Goal: Information Seeking & Learning: Learn about a topic

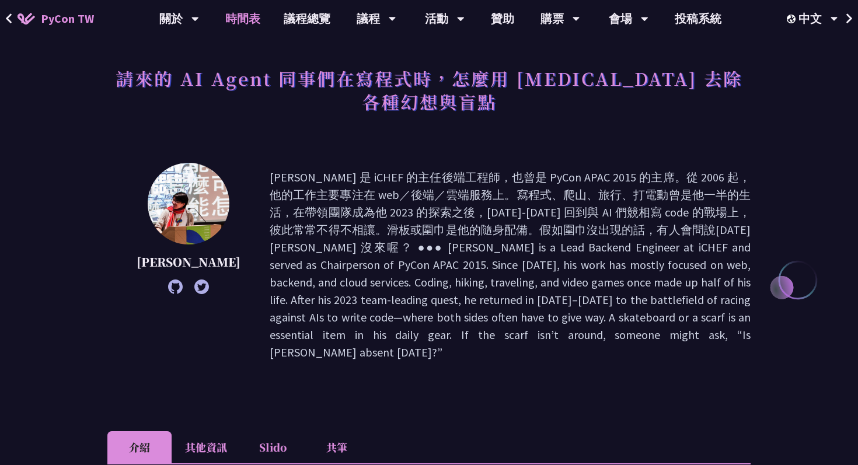
click at [251, 16] on link "時間表" at bounding box center [243, 18] width 58 height 37
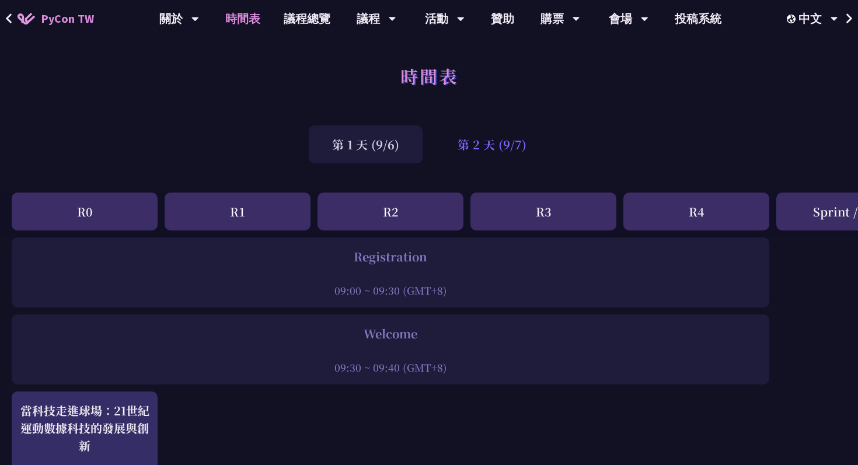
click at [492, 137] on div "第 2 天 (9/7)" at bounding box center [492, 144] width 116 height 38
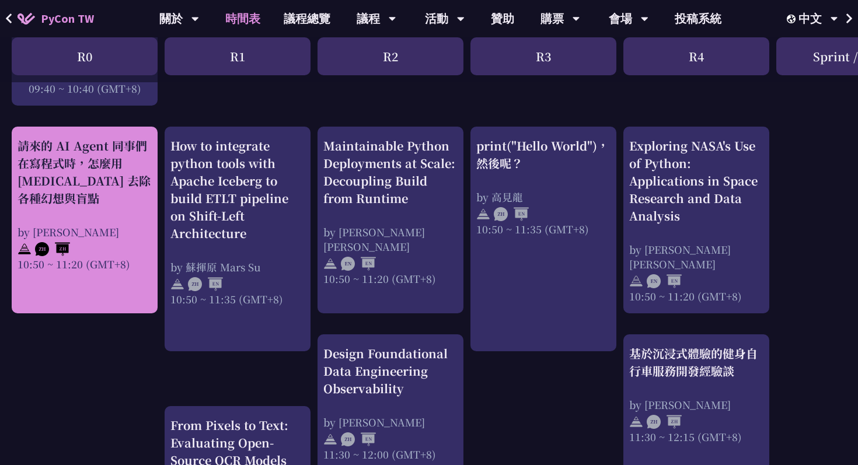
scroll to position [401, 0]
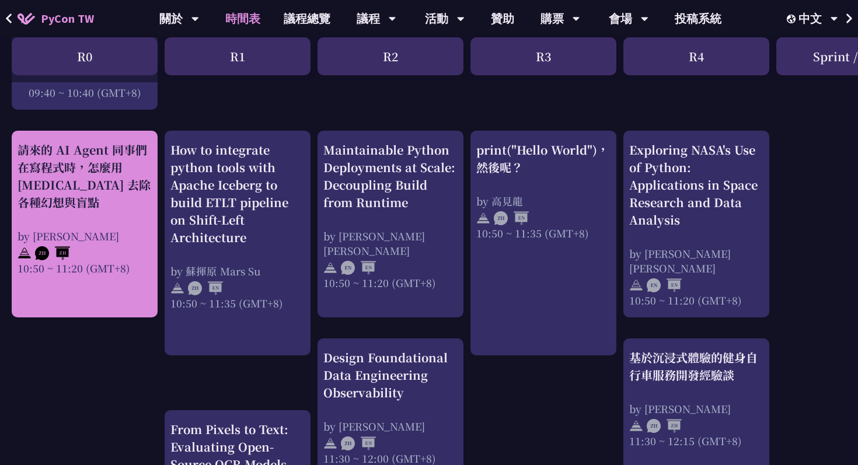
click at [101, 214] on div "請來的 AI Agent 同事們在寫程式時，怎麼用 pytest 去除各種幻想與盲點 by Keith Yang 10:50 ~ 11:20 (GMT+8)" at bounding box center [85, 208] width 134 height 134
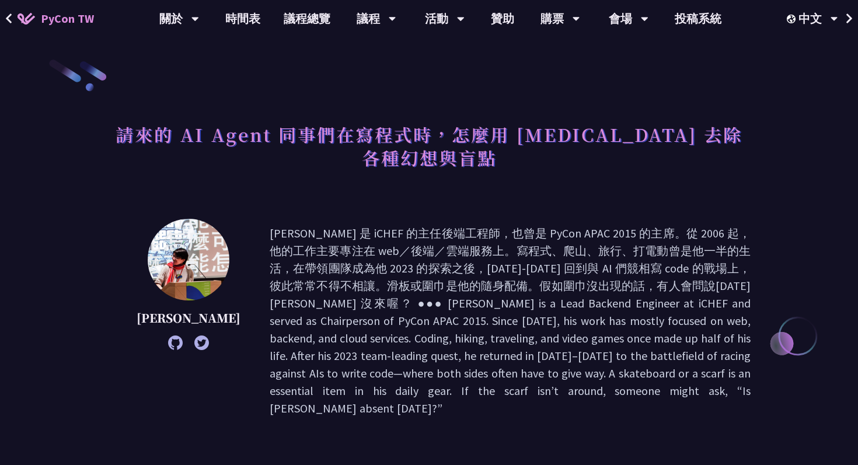
click at [316, 129] on h1 "請來的 AI Agent 同事們在寫程式時，怎麼用 [MEDICAL_DATA] 去除各種幻想與盲點" at bounding box center [428, 146] width 643 height 58
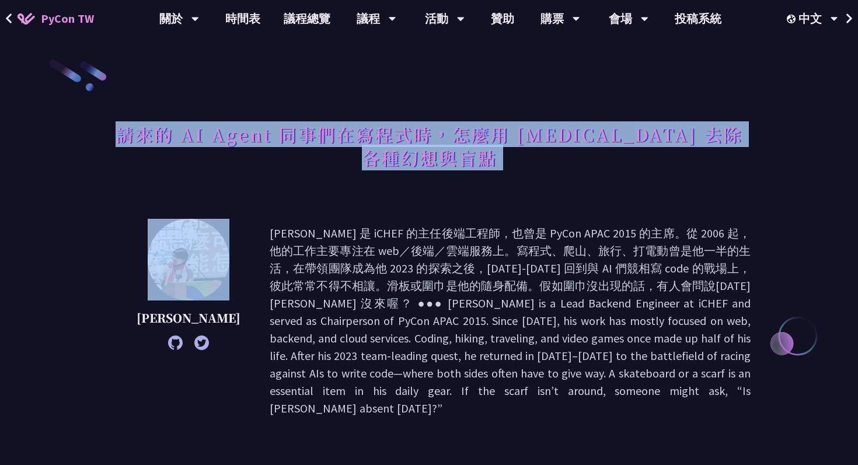
click at [316, 129] on h1 "請來的 AI Agent 同事們在寫程式時，怎麼用 [MEDICAL_DATA] 去除各種幻想與盲點" at bounding box center [428, 146] width 643 height 58
copy div "請來的 AI Agent 同事們在寫程式時，怎麼用 [MEDICAL_DATA] 去除各種幻想與盲點"
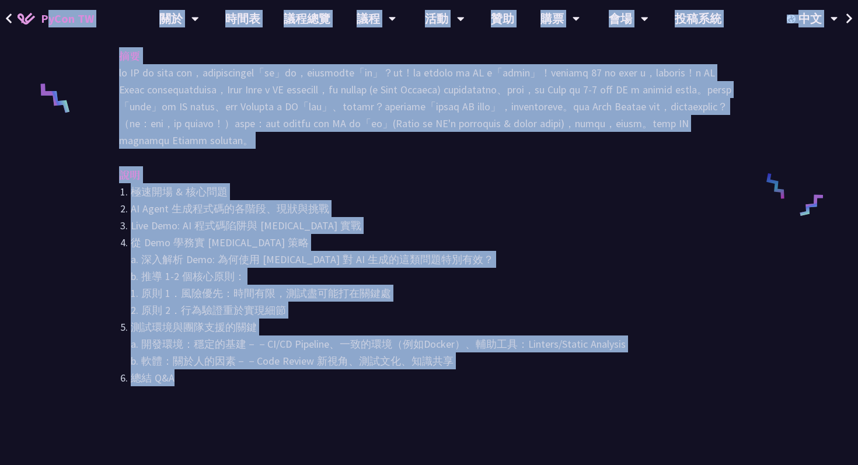
scroll to position [449, 0]
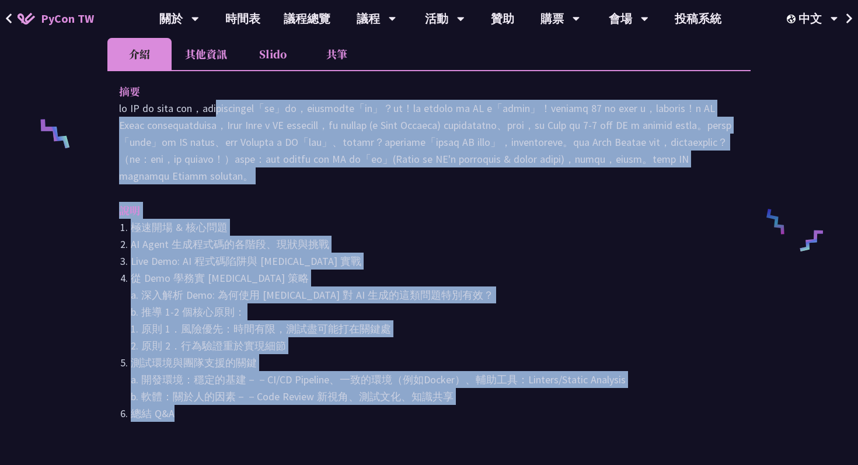
drag, startPoint x: 215, startPoint y: 338, endPoint x: 116, endPoint y: 60, distance: 295.2
click at [116, 70] on div "摘要 說明 極速開場 & 核心問題 AI Agent 生成程式碼的各階段、現狀與挑戰 Live Demo: AI 程式碼陷阱與 pytest 實戰 從 Dem…" at bounding box center [428, 260] width 643 height 381
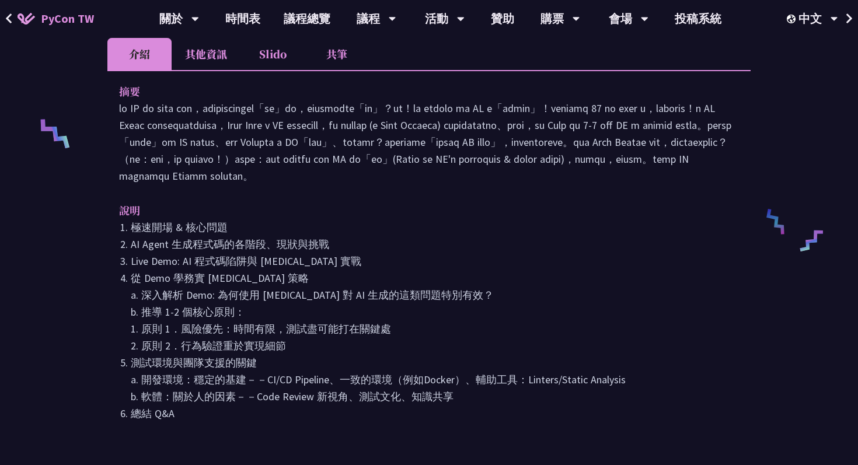
click at [323, 120] on p at bounding box center [429, 142] width 620 height 85
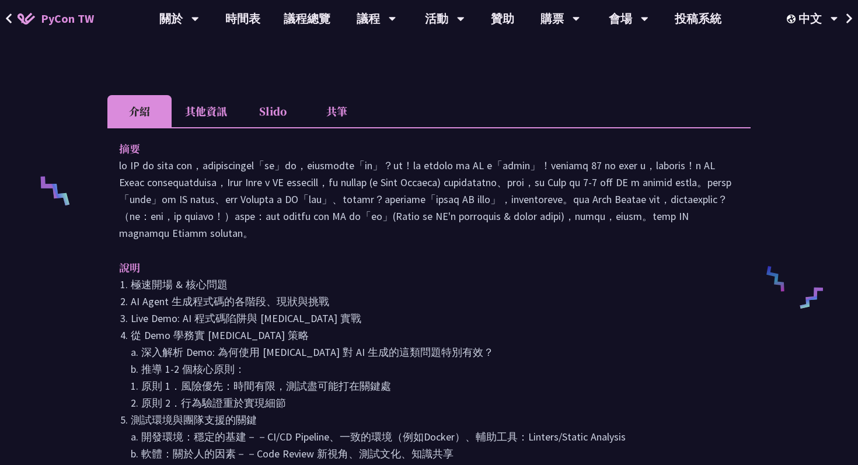
scroll to position [256, 0]
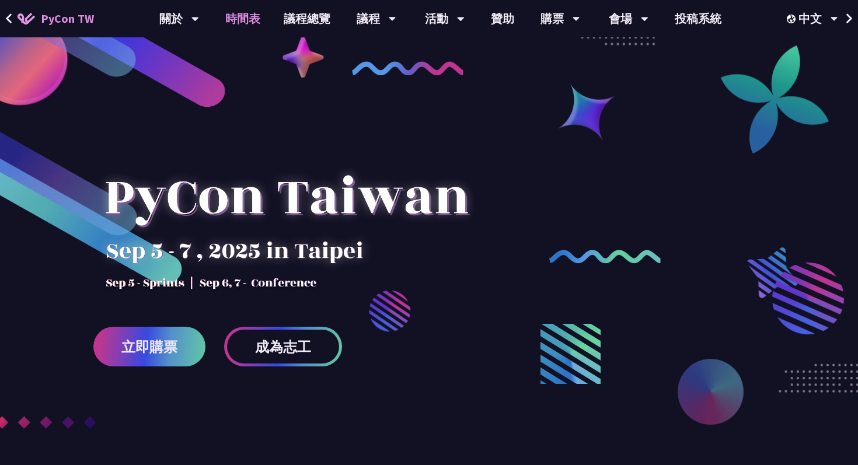
click at [244, 23] on link "時間表" at bounding box center [243, 18] width 58 height 37
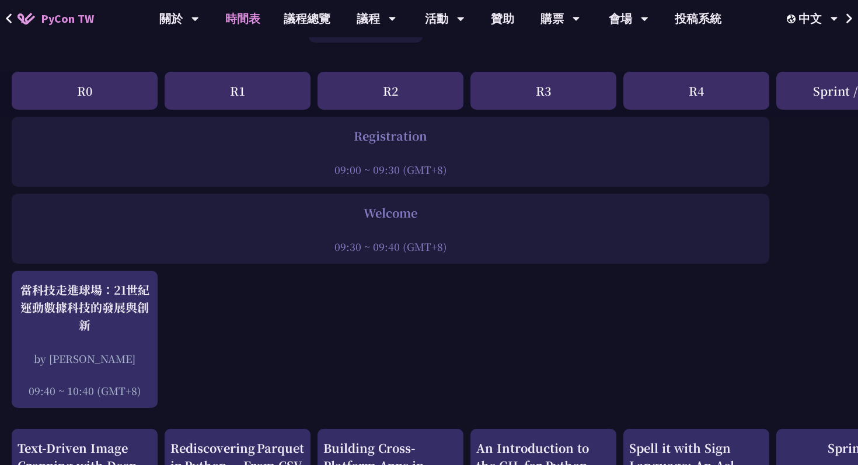
scroll to position [53, 0]
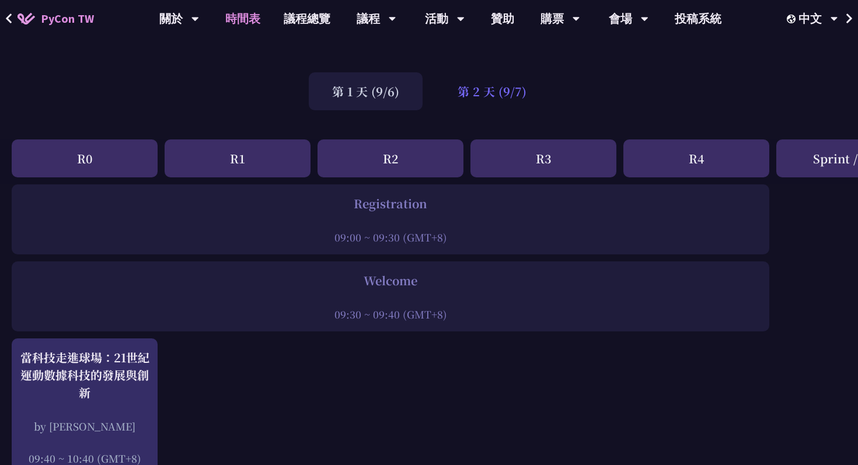
click at [470, 96] on div "第 2 天 (9/7)" at bounding box center [492, 91] width 116 height 38
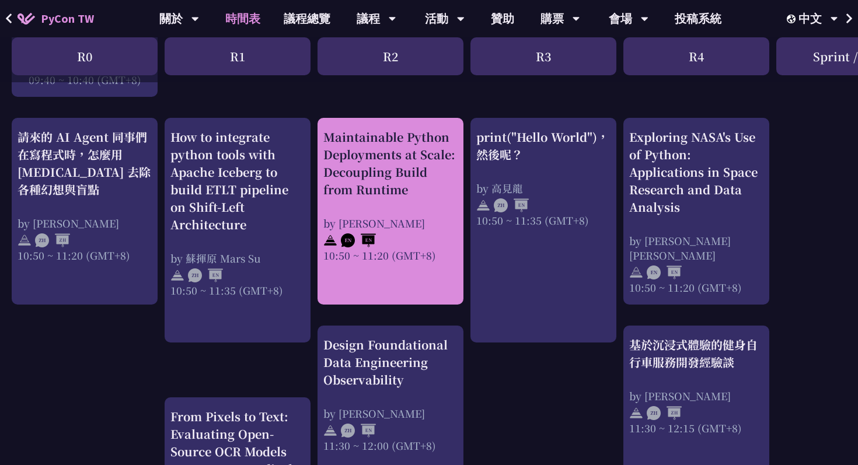
scroll to position [414, 0]
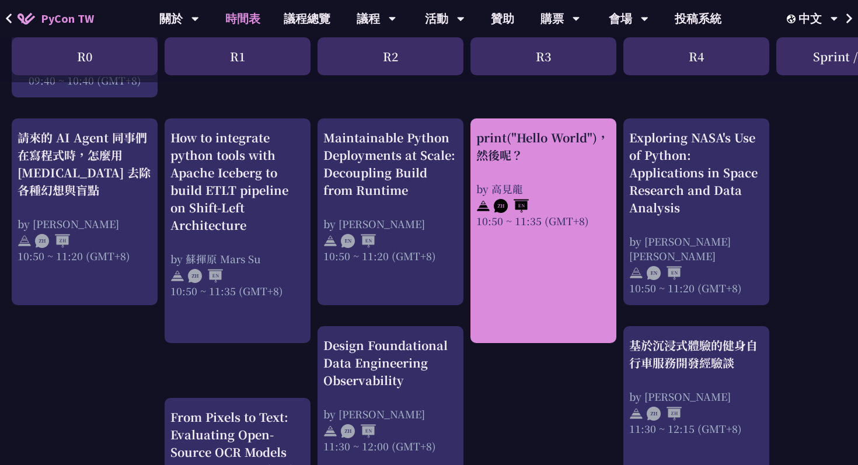
click at [546, 211] on div at bounding box center [543, 205] width 134 height 18
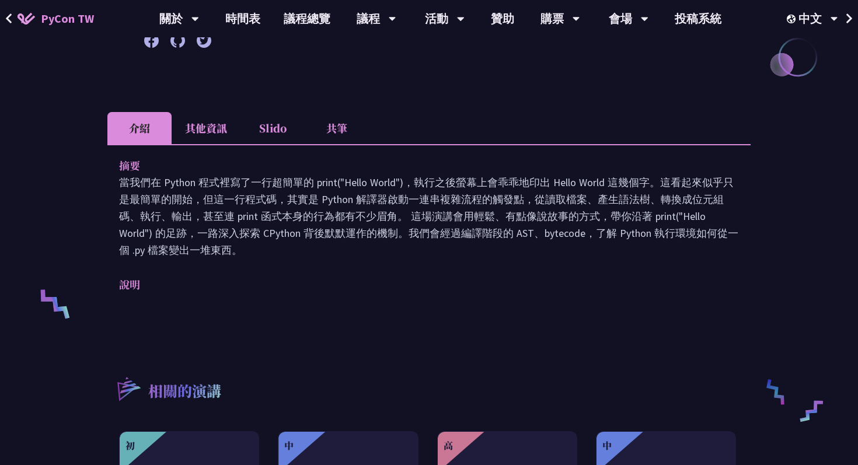
scroll to position [277, 0]
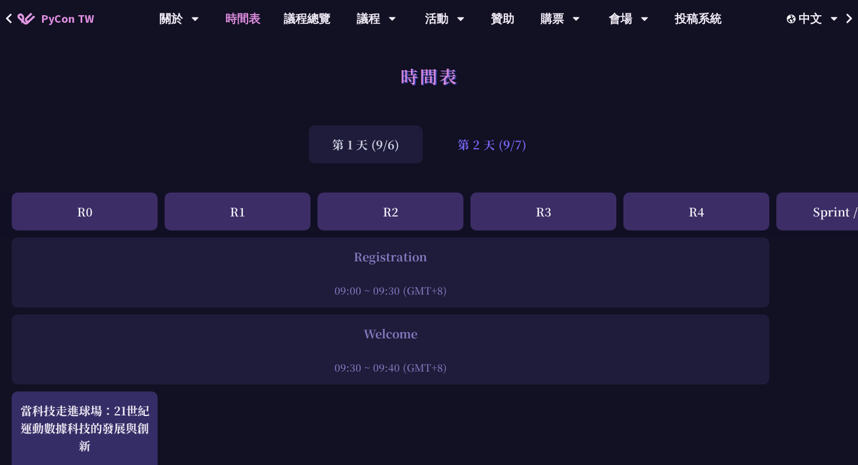
click at [470, 143] on div "第 2 天 (9/7)" at bounding box center [492, 144] width 116 height 38
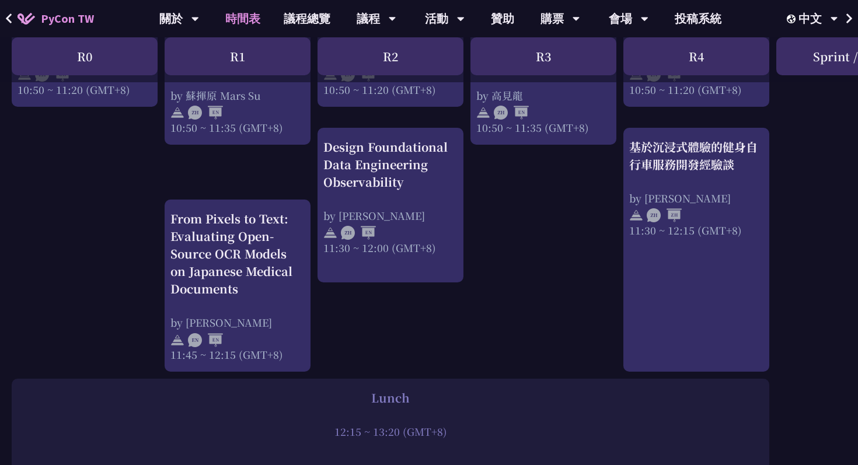
scroll to position [615, 0]
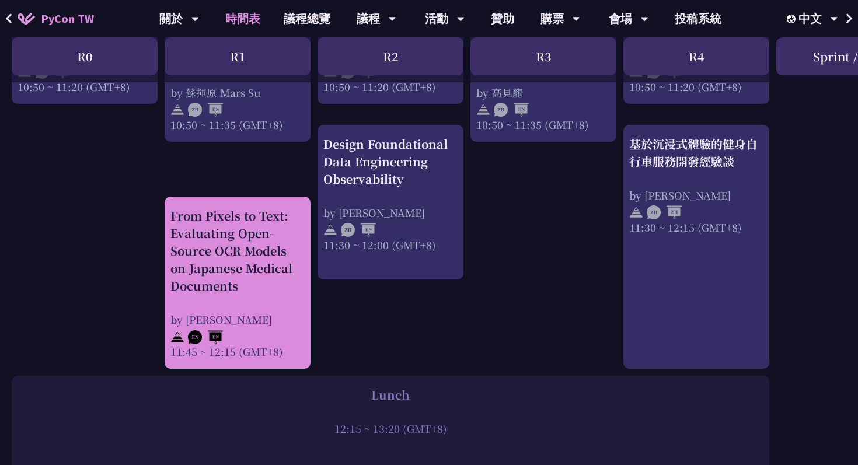
click at [243, 346] on div "11:45 ~ 12:15 (GMT+8)" at bounding box center [237, 351] width 134 height 15
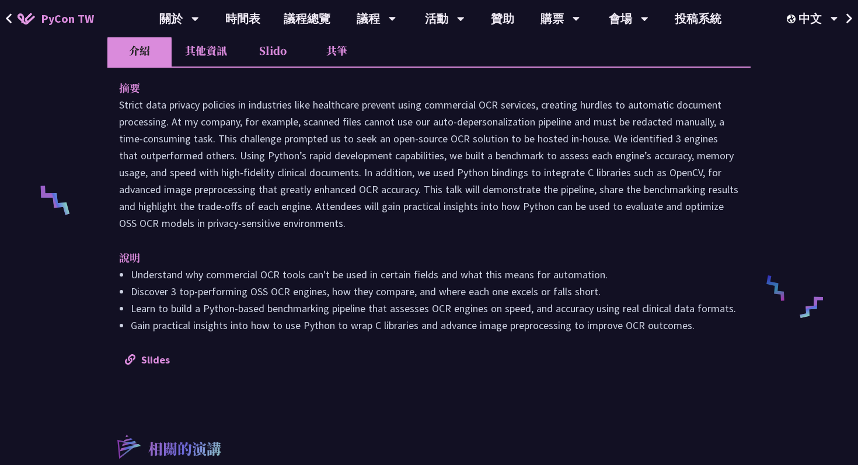
scroll to position [384, 0]
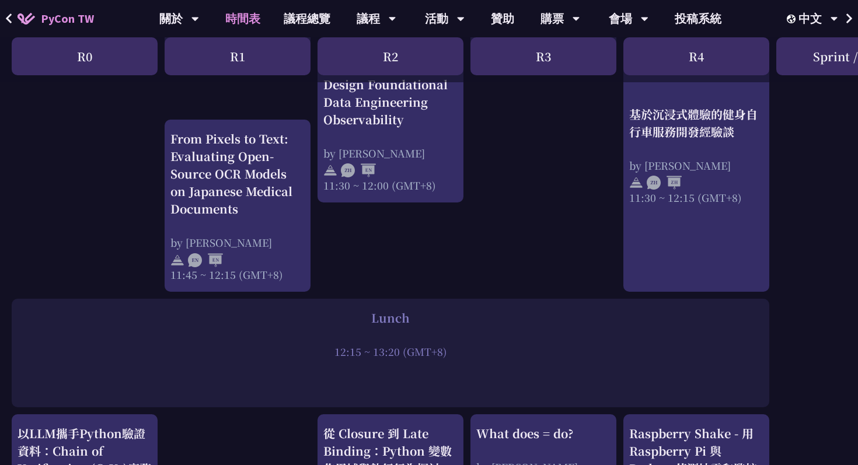
scroll to position [665, 0]
